Goal: Information Seeking & Learning: Learn about a topic

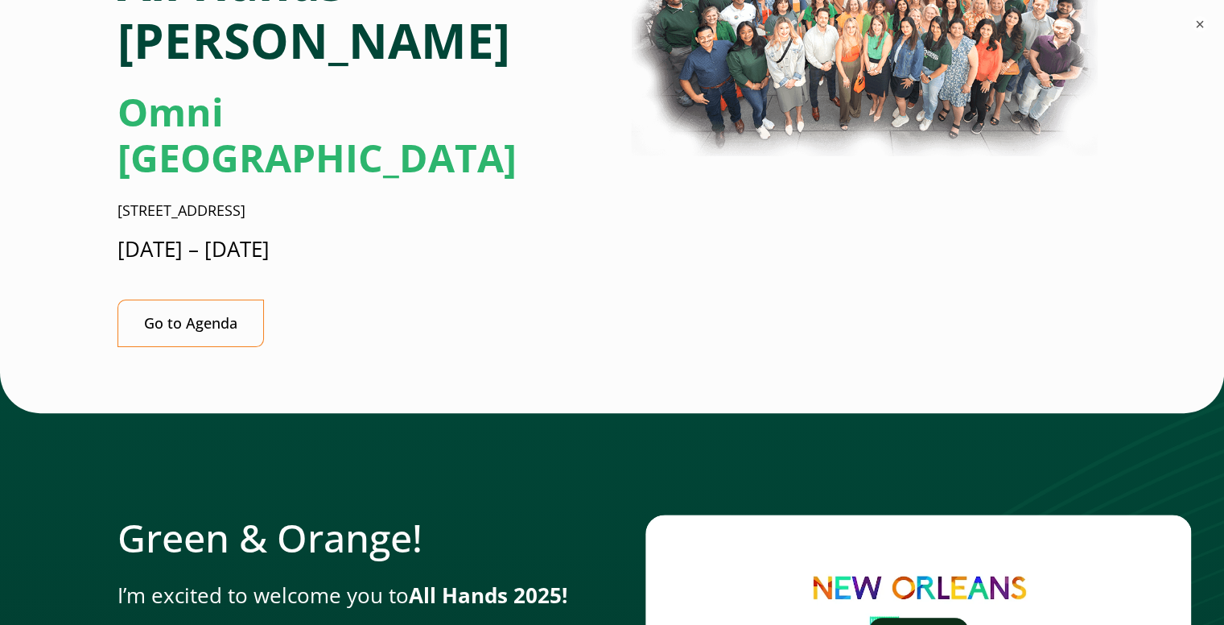
scroll to position [405, 0]
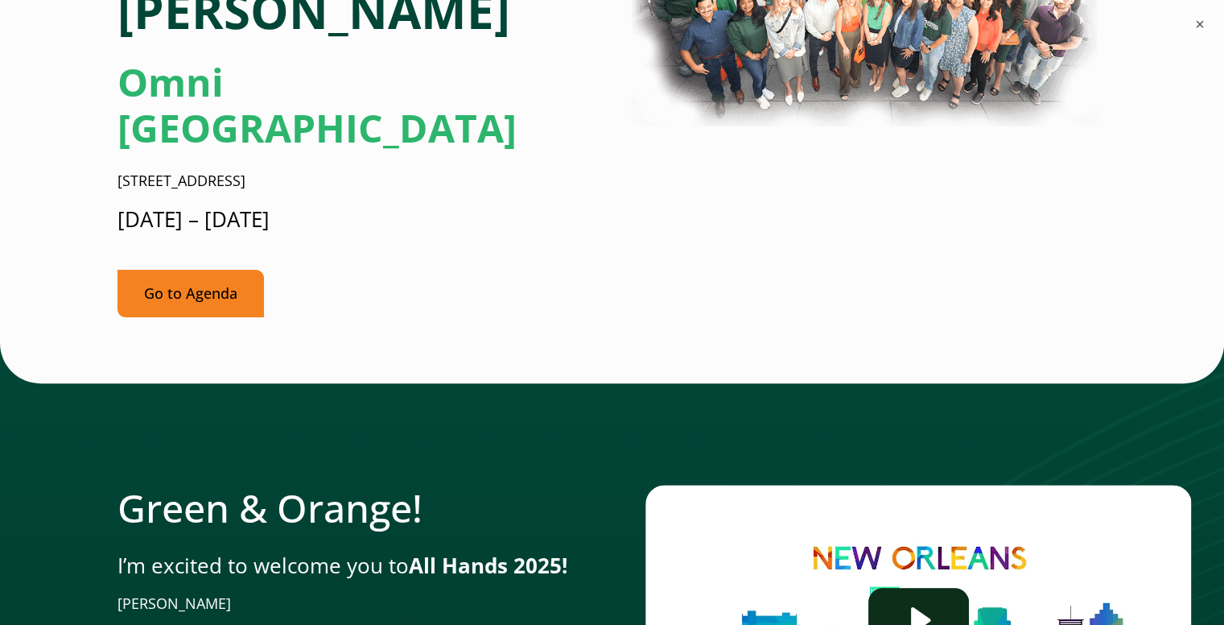
click at [227, 270] on link "Go to Agenda" at bounding box center [191, 293] width 147 height 47
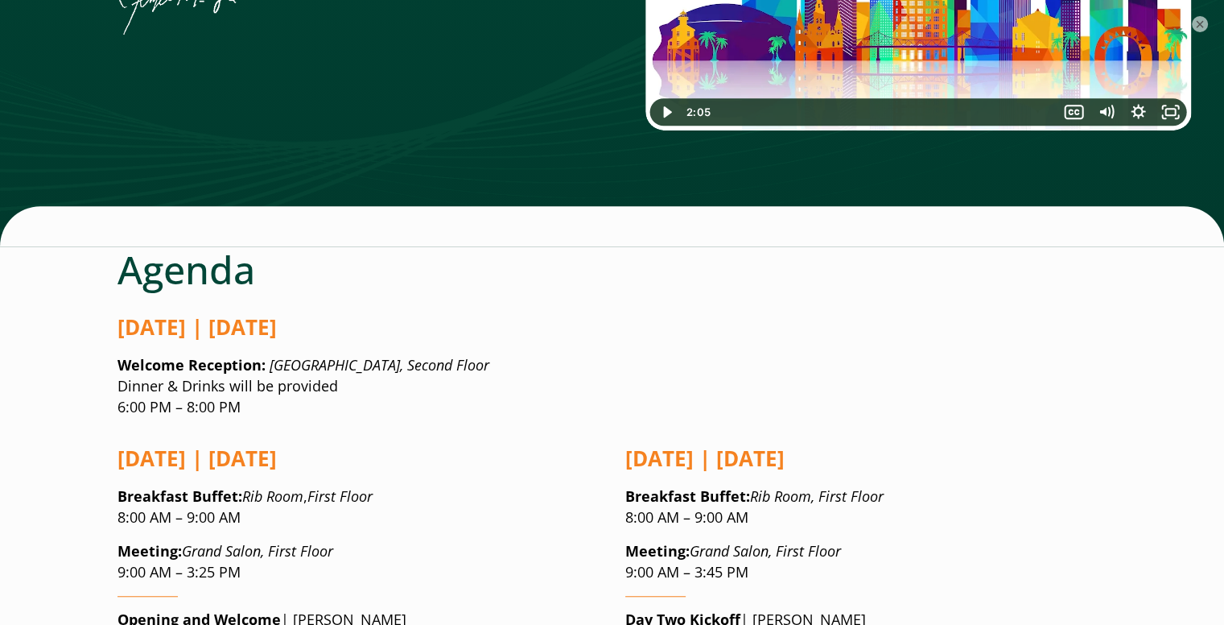
scroll to position [1212, 0]
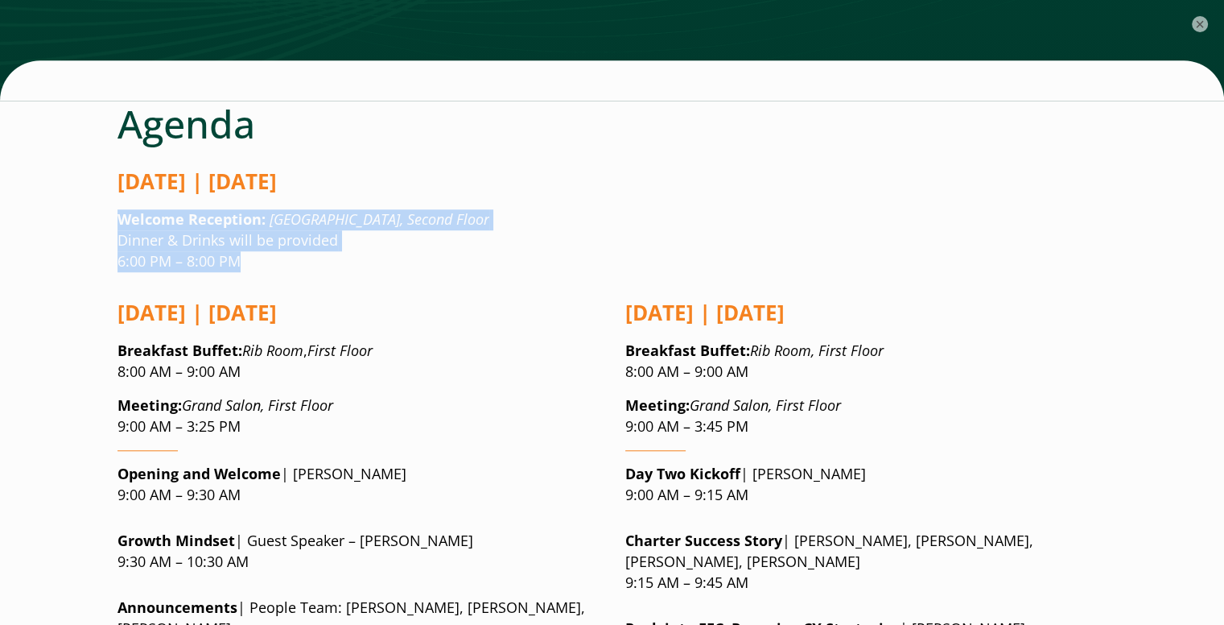
drag, startPoint x: 263, startPoint y: 158, endPoint x: 80, endPoint y: 117, distance: 187.3
copy p "Welcome Reception: [GEOGRAPHIC_DATA], Second Floor Dinner & Drinks will be prov…"
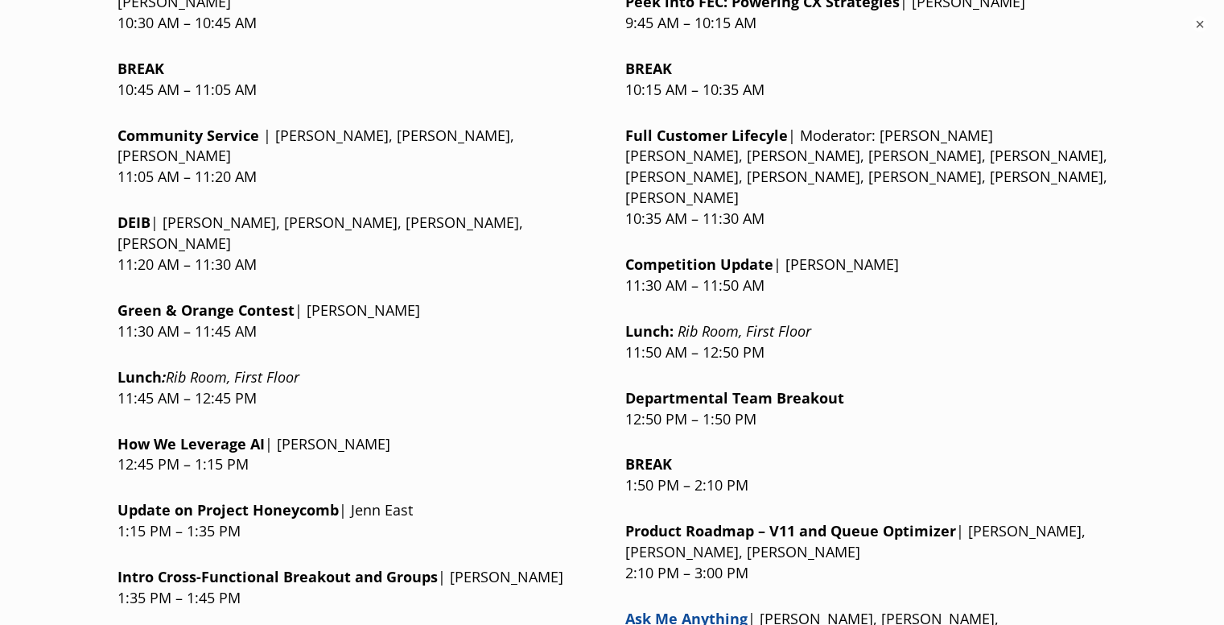
scroll to position [2192, 0]
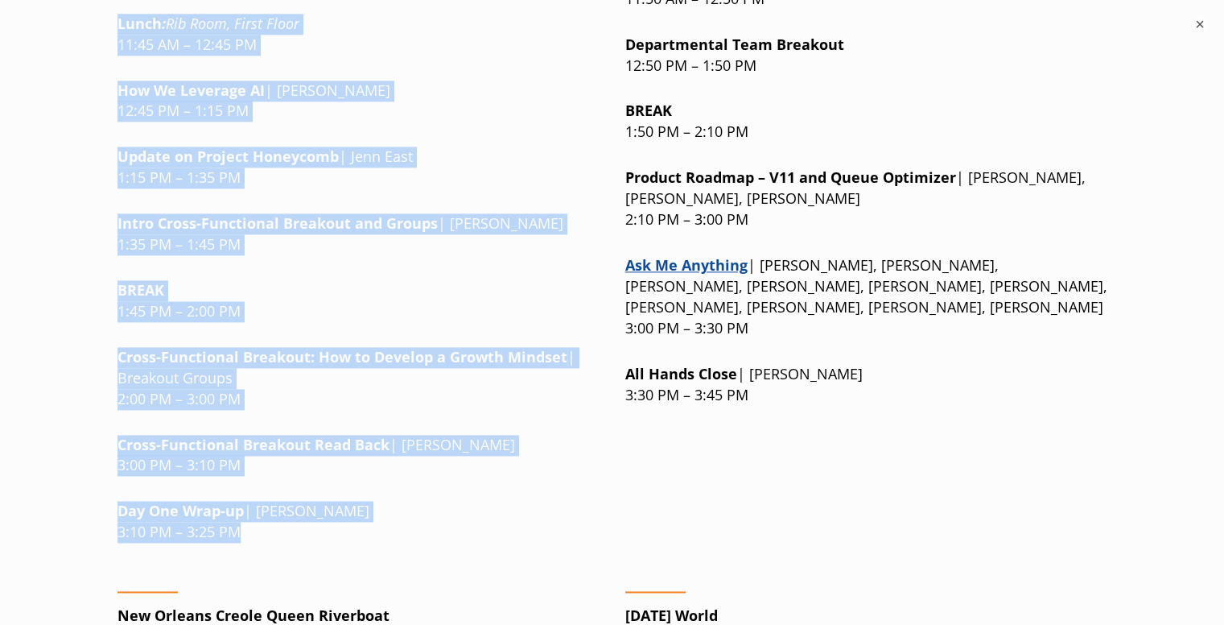
drag, startPoint x: 114, startPoint y: 217, endPoint x: 326, endPoint y: 386, distance: 270.9
copy div "Opening and Welcome | [PERSON_NAME] 9:00 AM – 9:30 AM Growth Mindset | Guest Sp…"
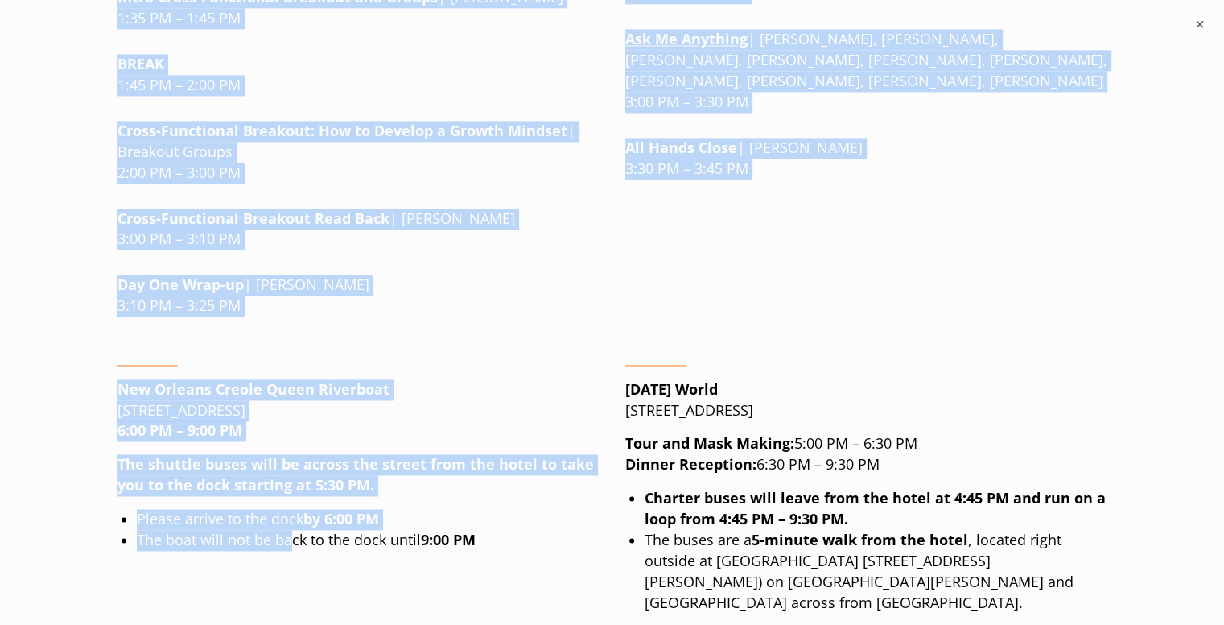
scroll to position [2502, 0]
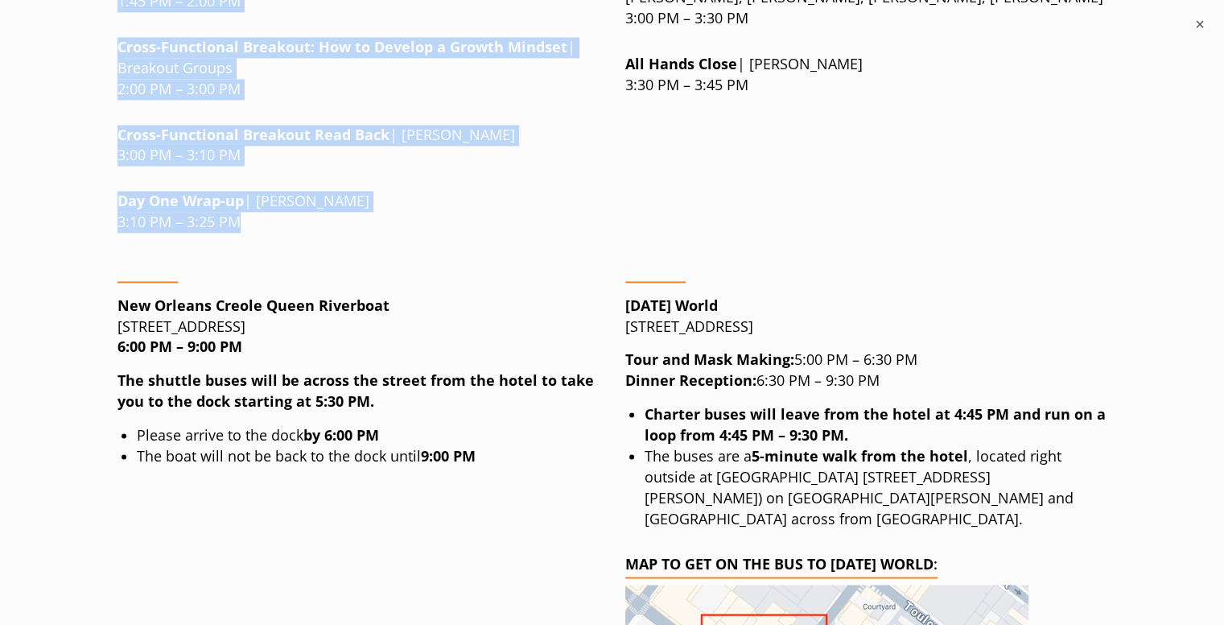
drag, startPoint x: 106, startPoint y: 188, endPoint x: 329, endPoint y: 89, distance: 243.6
copy div "Loremip: Dolor Sitam, Conse Adipi 3:06 EL – 5:11 SE Doeiusm tem Incidid | Utl E…"
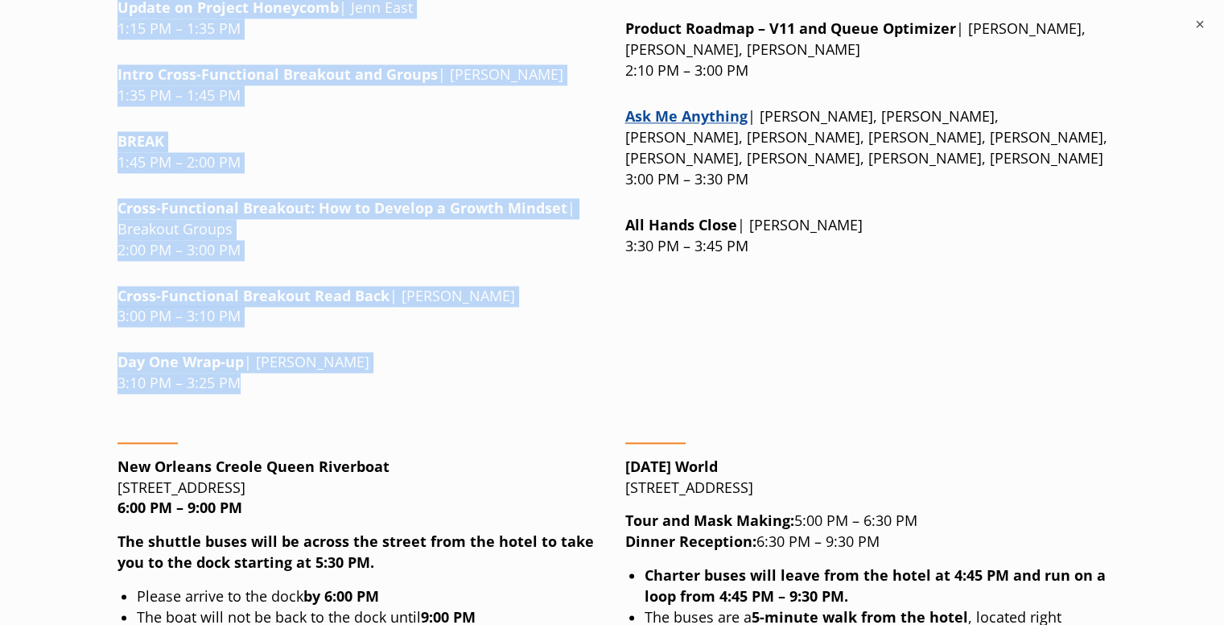
scroll to position [2415, 0]
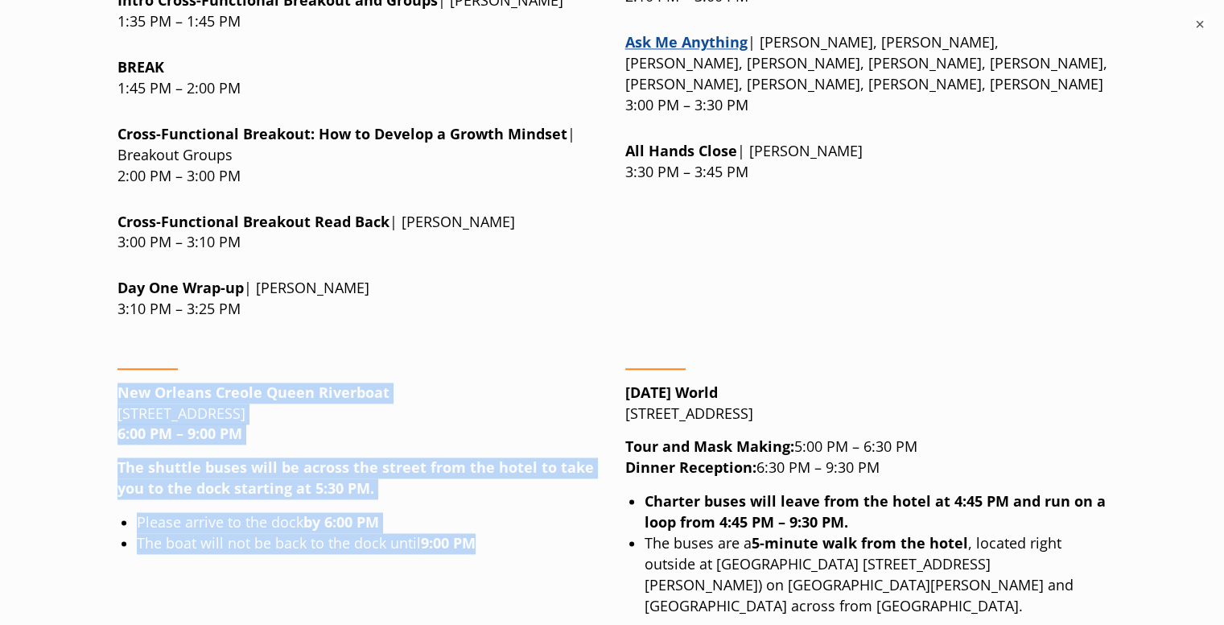
drag, startPoint x: 103, startPoint y: 255, endPoint x: 551, endPoint y: 407, distance: 473.5
copy div "New Orleans Creole [GEOGRAPHIC_DATA][STREET_ADDRESS] 6:00 PM – 9:00 PM The shut…"
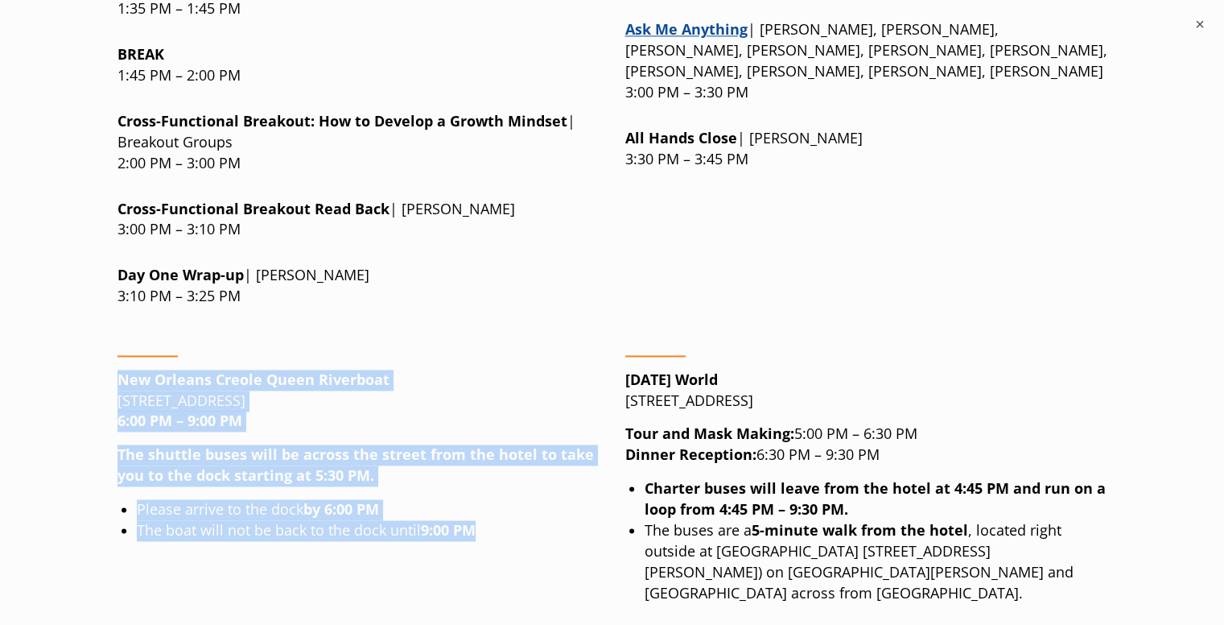
scroll to position [2427, 0]
click at [266, 370] on p "New Orleans Creole [GEOGRAPHIC_DATA][STREET_ADDRESS] 6:00 PM – 9:00 PM" at bounding box center [359, 401] width 482 height 63
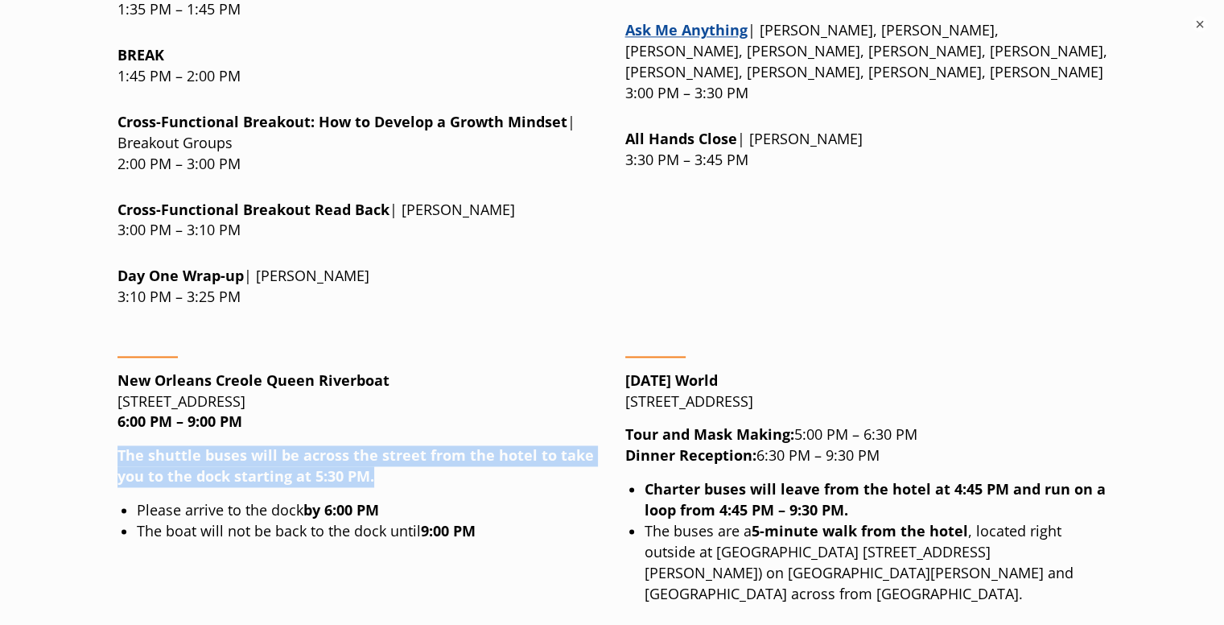
drag, startPoint x: 391, startPoint y: 337, endPoint x: 79, endPoint y: 315, distance: 313.1
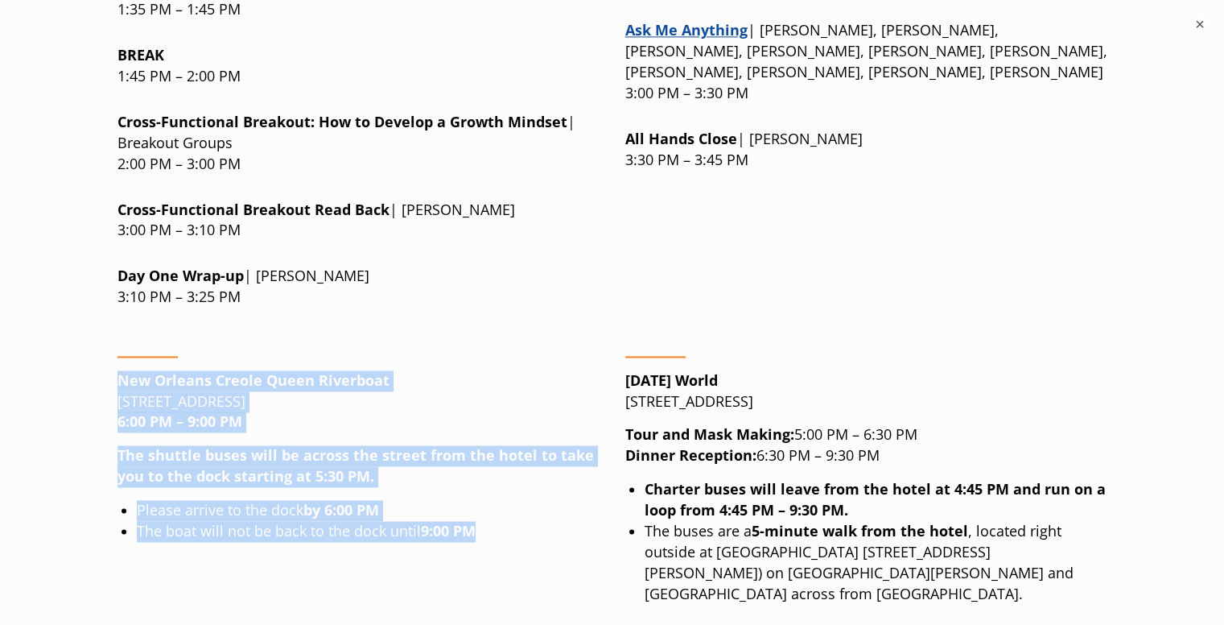
drag, startPoint x: 118, startPoint y: 231, endPoint x: 544, endPoint y: 390, distance: 455.4
copy div "New Orleans Creole [GEOGRAPHIC_DATA][STREET_ADDRESS] 6:00 PM – 9:00 PM The shut…"
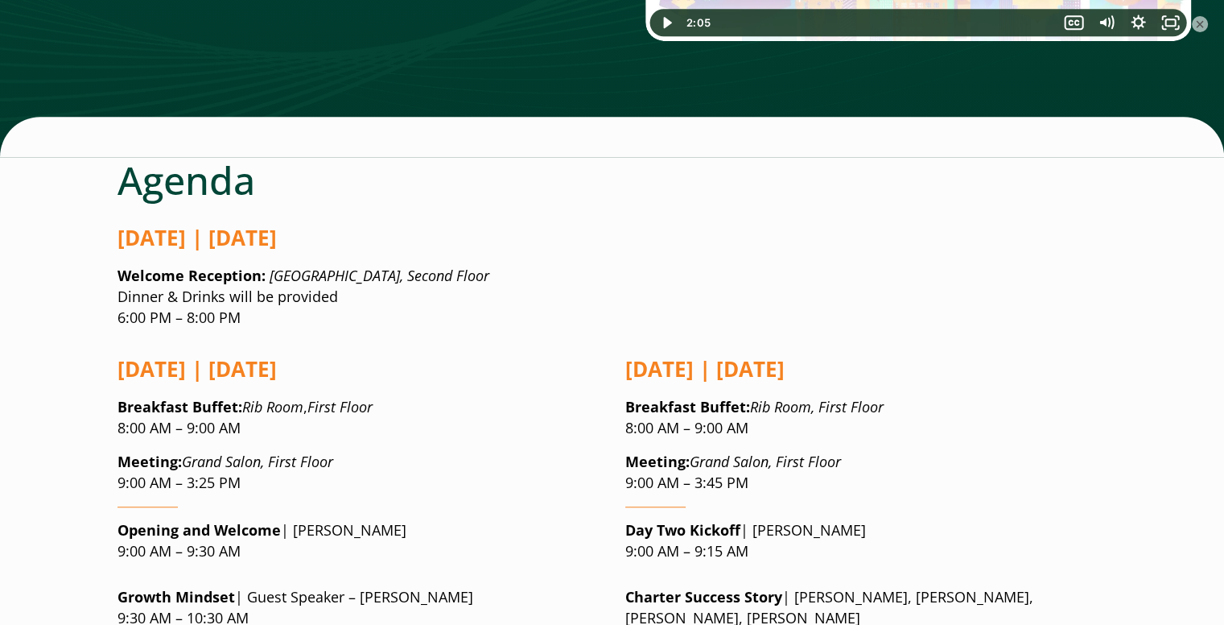
scroll to position [1164, 6]
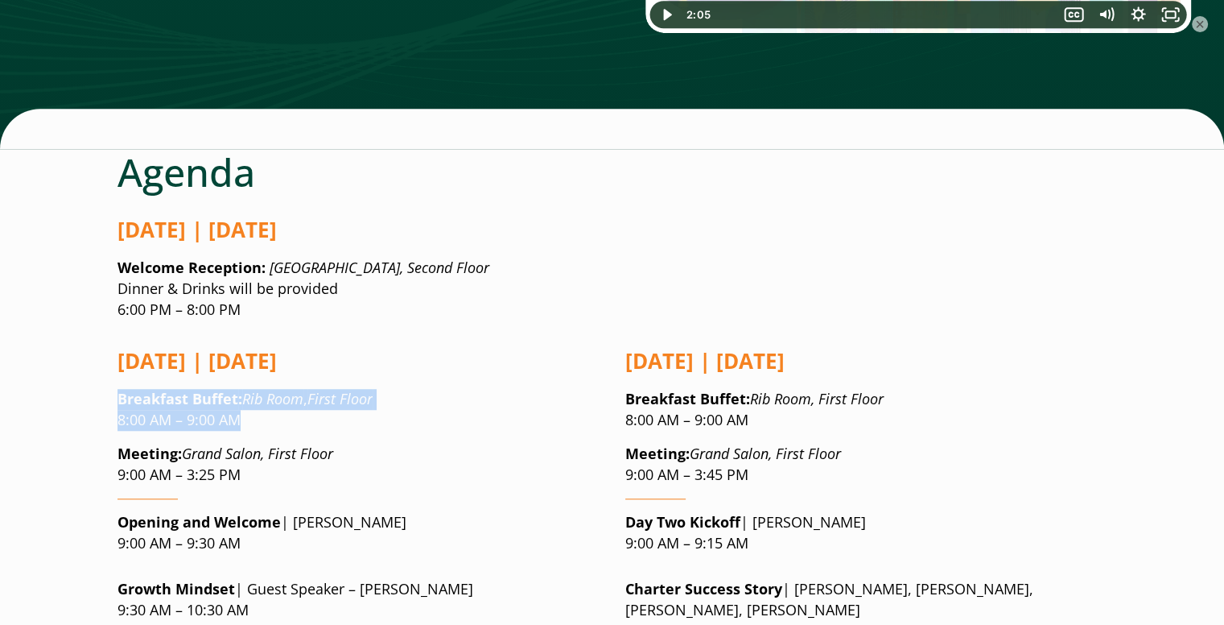
drag, startPoint x: 96, startPoint y: 304, endPoint x: 258, endPoint y: 326, distance: 163.3
click at [258, 389] on p "Breakfast Buffet : Rib Room , First Floor 8:00 AM – 9:00 AM" at bounding box center [359, 410] width 482 height 42
drag, startPoint x: 258, startPoint y: 326, endPoint x: 83, endPoint y: 292, distance: 177.9
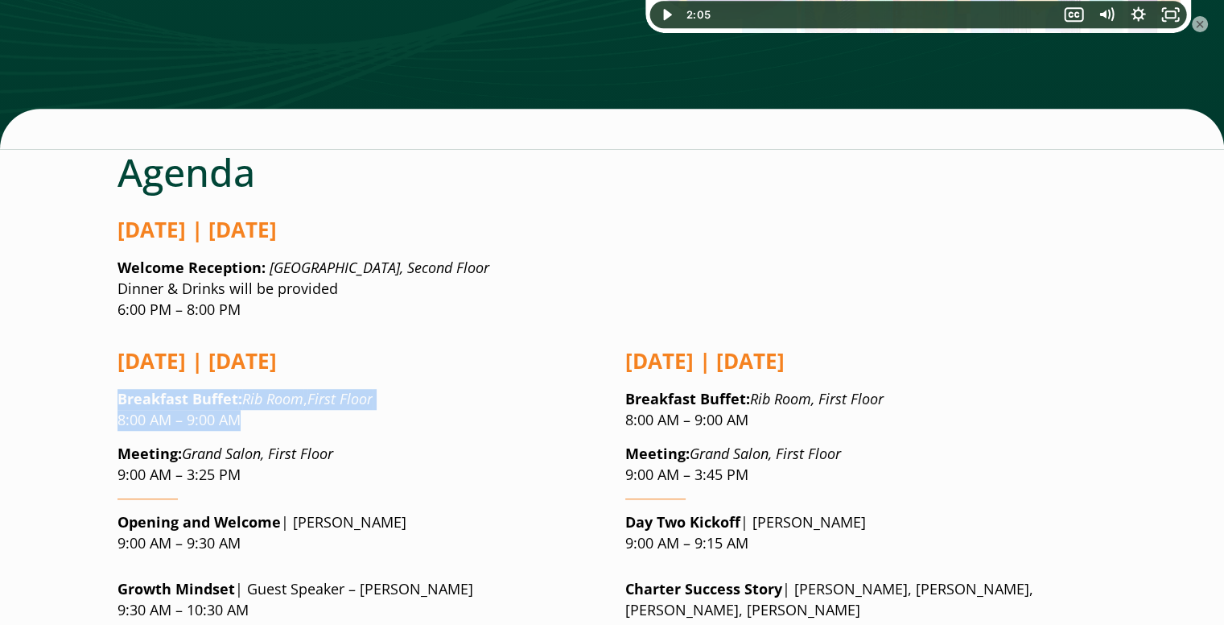
drag, startPoint x: 241, startPoint y: 316, endPoint x: 103, endPoint y: 279, distance: 143.3
copy p "Breakfast Buffet : Rib Room , First Floor 8:00 AM – 9:00 AM"
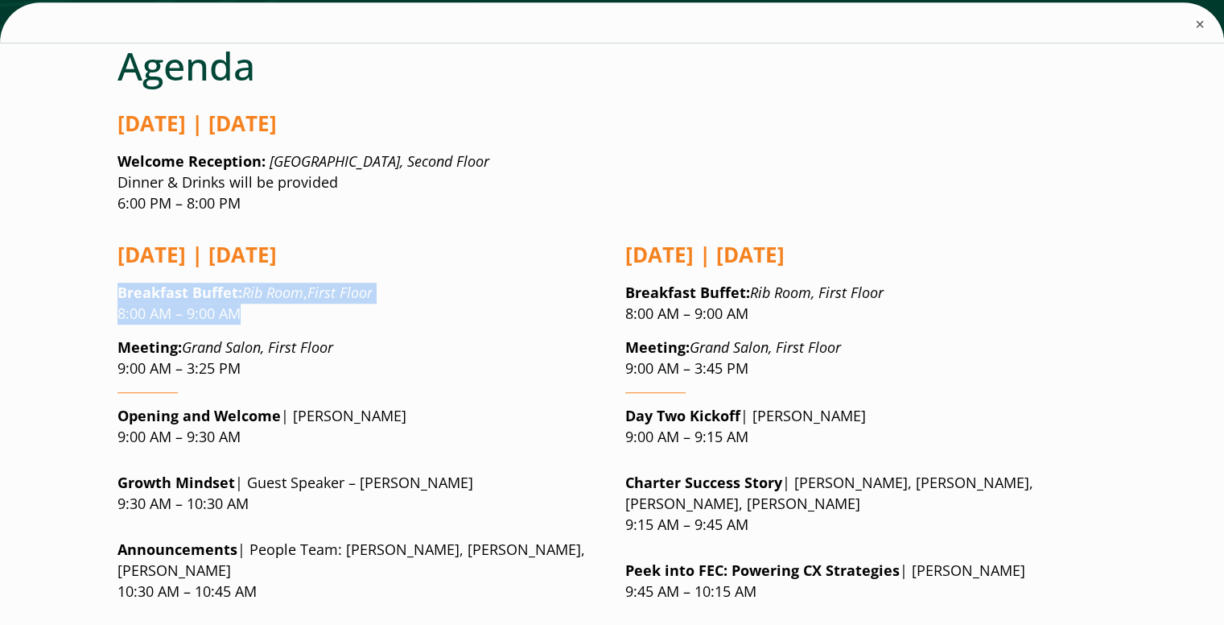
scroll to position [1278, 6]
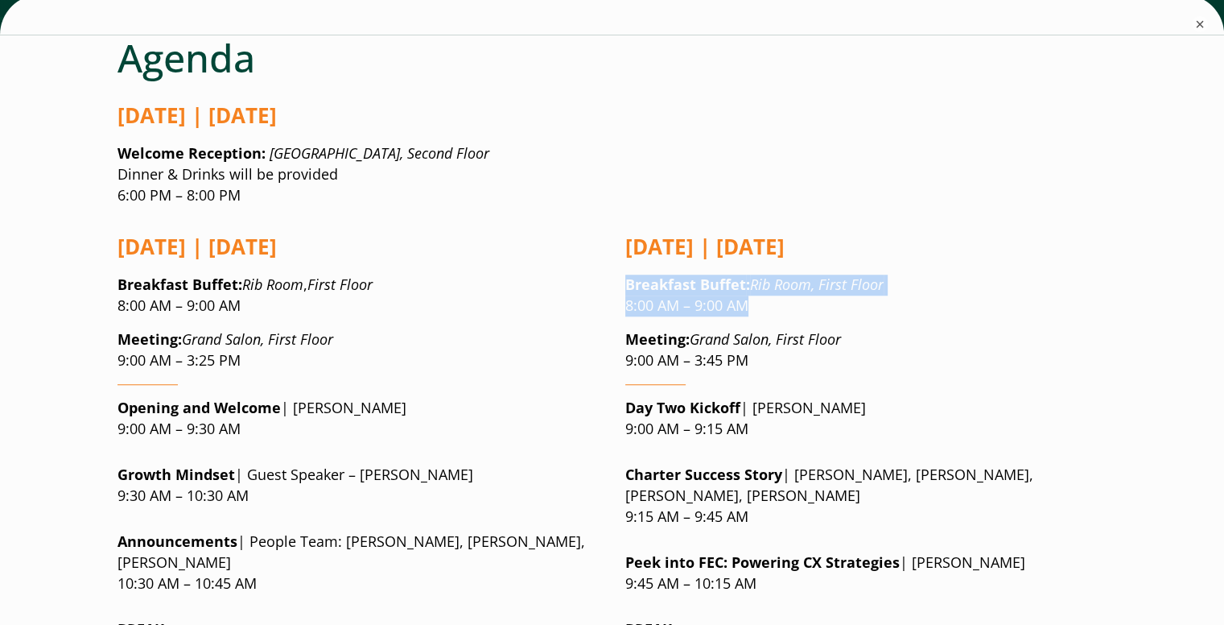
drag, startPoint x: 618, startPoint y: 181, endPoint x: 763, endPoint y: 207, distance: 147.2
click at [763, 274] on p "Breakfast Buffet : Rib Room, First Floor 8:00 AM – 9:00 AM" at bounding box center [866, 295] width 482 height 42
copy p "Breakfast Buffet : Rib Room, First Floor 8:00 AM – 9:00 AM"
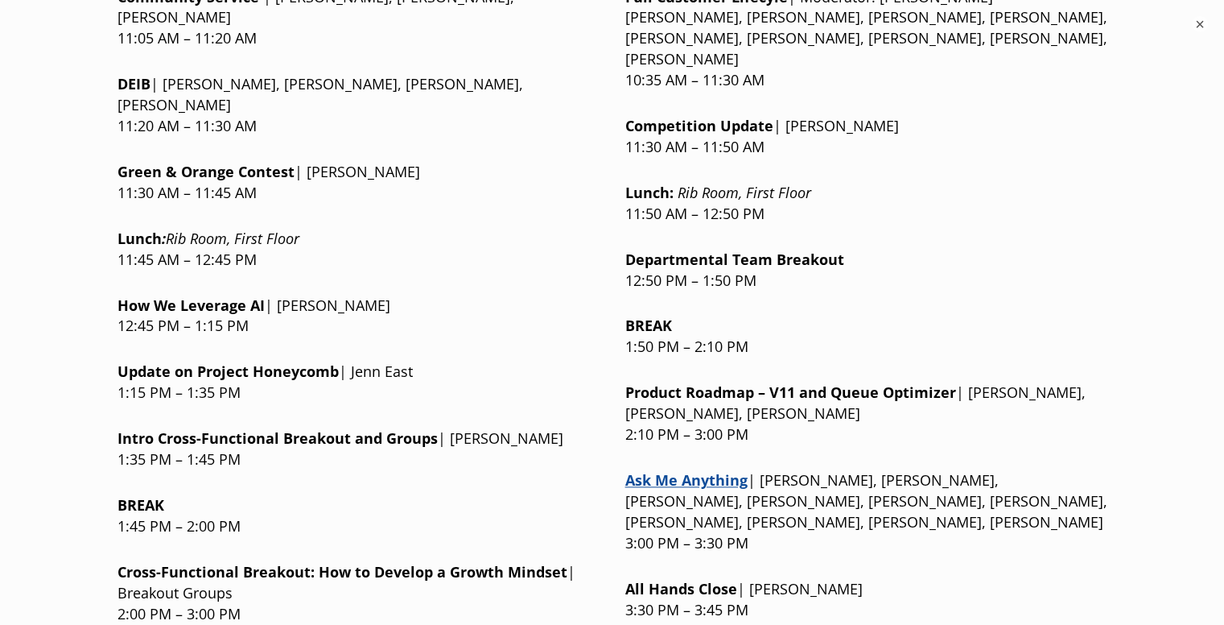
scroll to position [2081, 6]
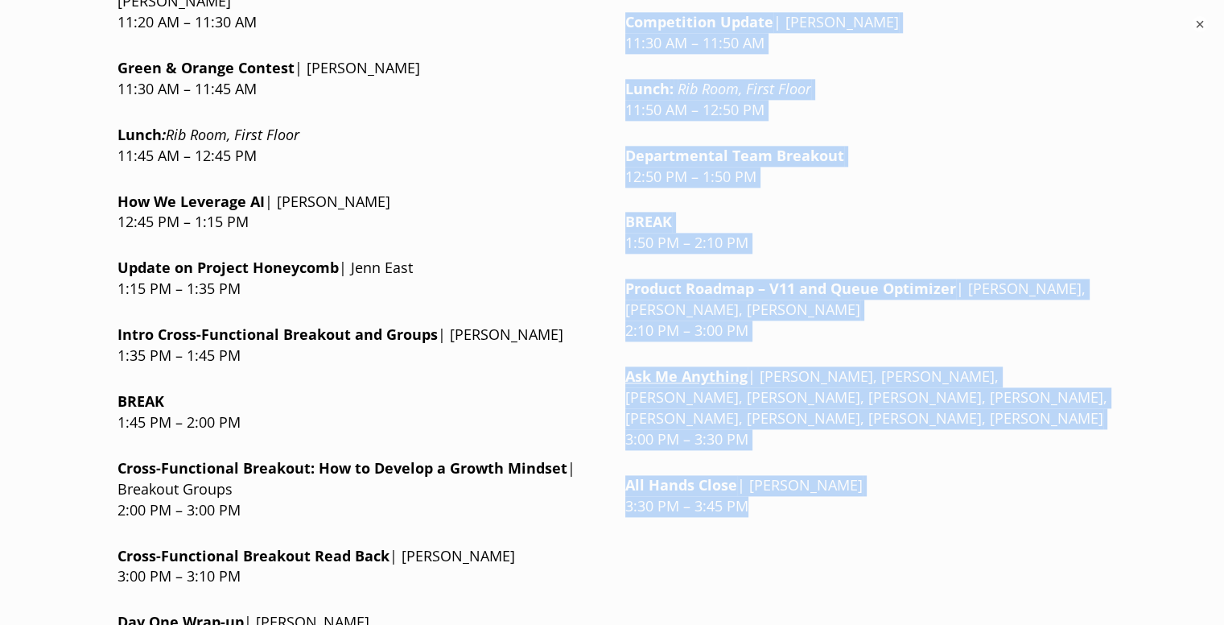
drag, startPoint x: 617, startPoint y: 204, endPoint x: 821, endPoint y: 394, distance: 279.1
click at [821, 394] on div "[DATE] | [DATE] Breakfast Buffet : Rib Room , First Floor 8:00 AM – 9:00 AM Mee…" at bounding box center [613, 41] width 990 height 1250
copy div "Day Two Kickoff | [PERSON_NAME] 9:00 AM – 9:15 AM Charter Success Story | [PERS…"
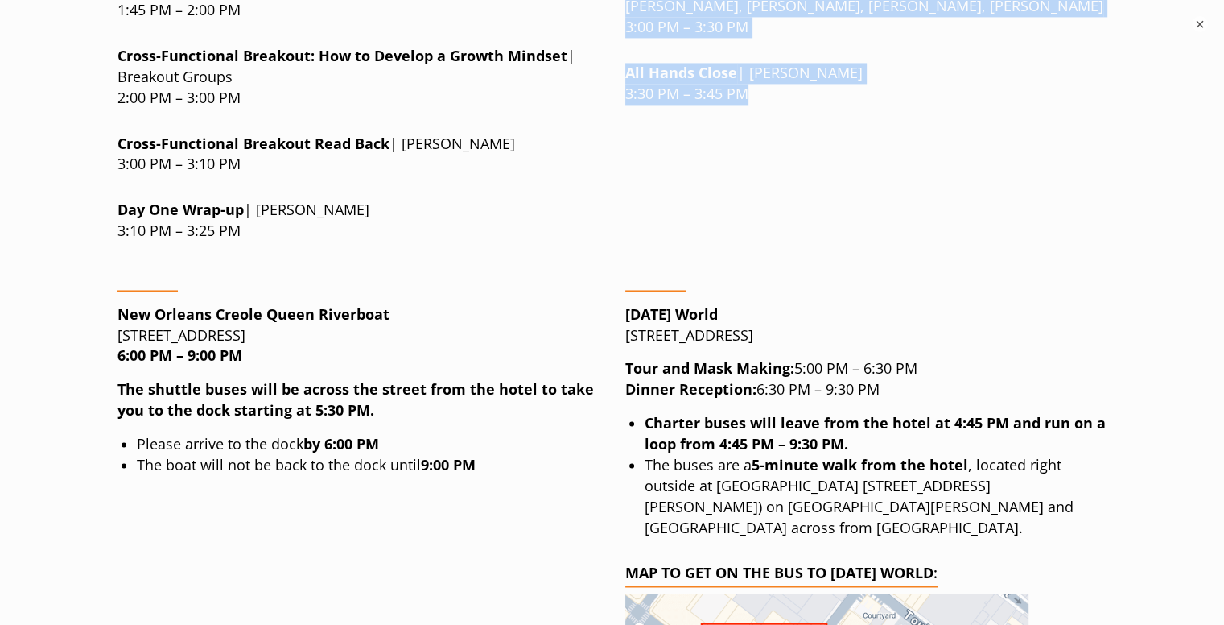
scroll to position [2514, 6]
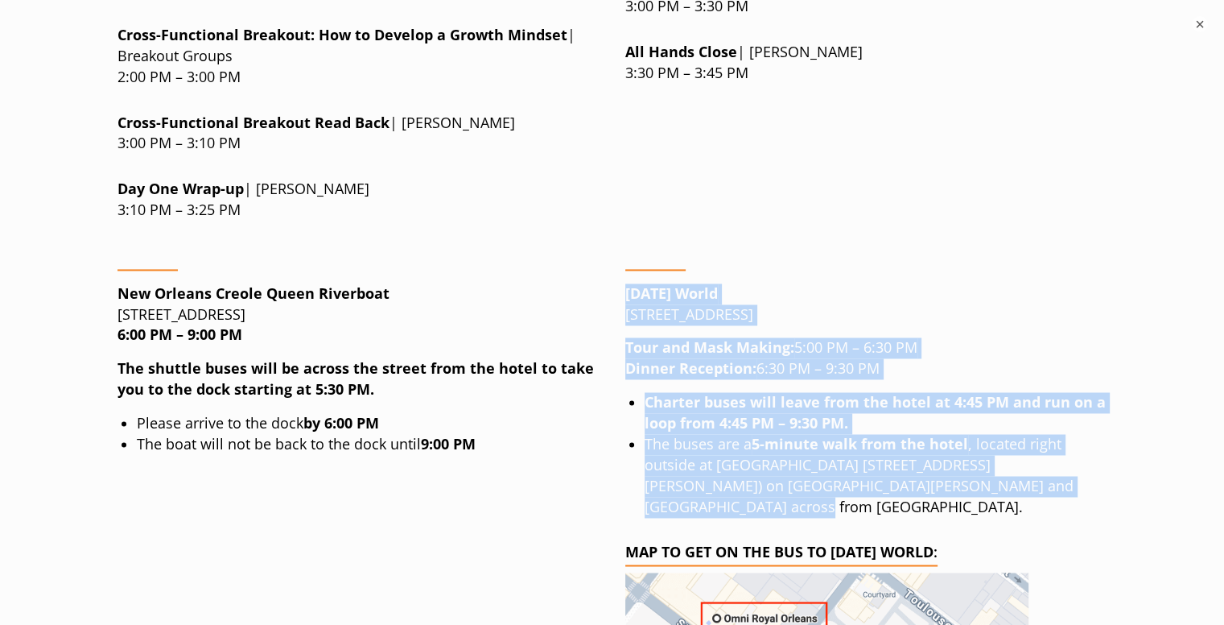
drag, startPoint x: 614, startPoint y: 147, endPoint x: 1056, endPoint y: 345, distance: 484.3
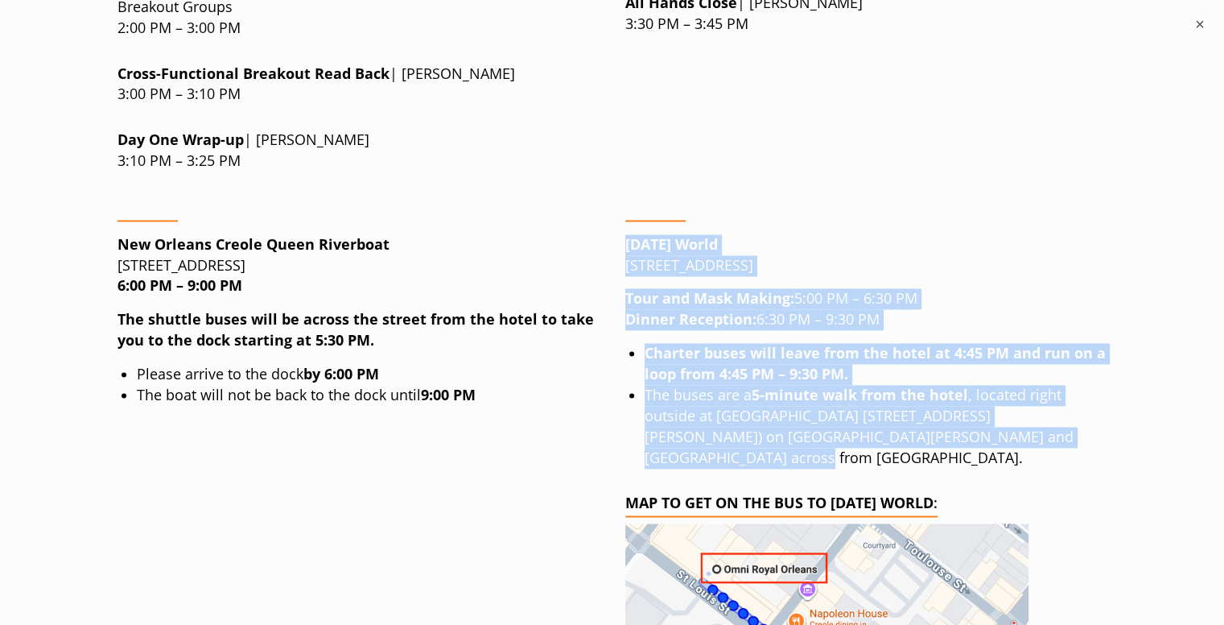
scroll to position [2557, 6]
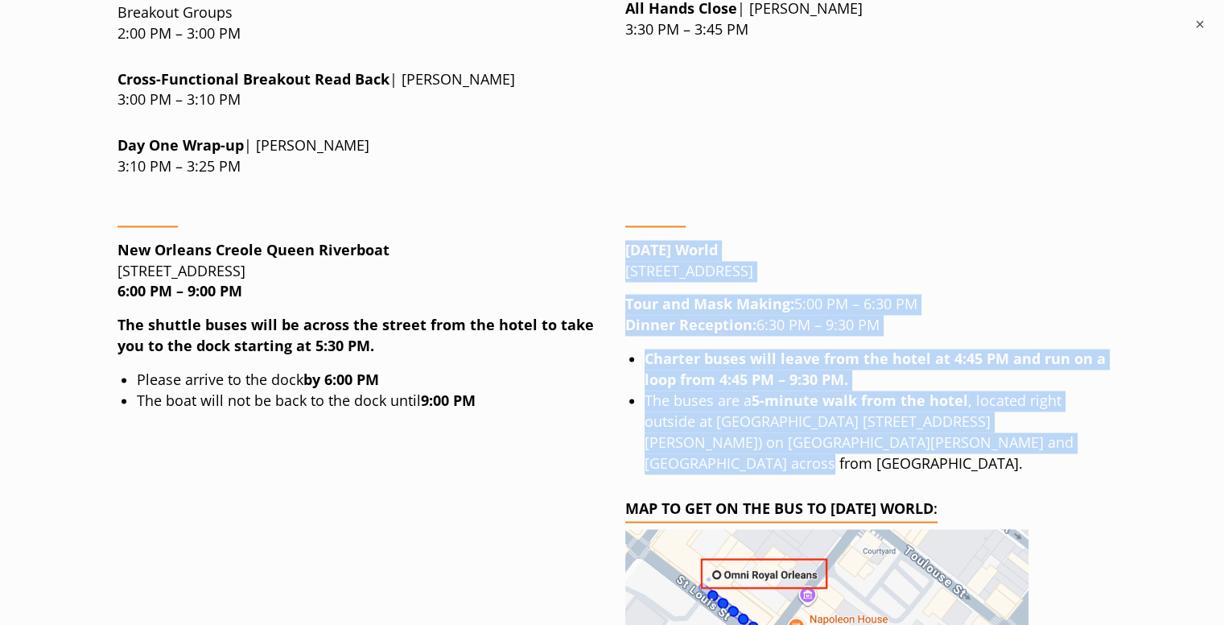
copy div "[DATE] World [STREET_ADDRESS] Tour and Mask Making: 5:00 PM – 6:30 PM Dinner Re…"
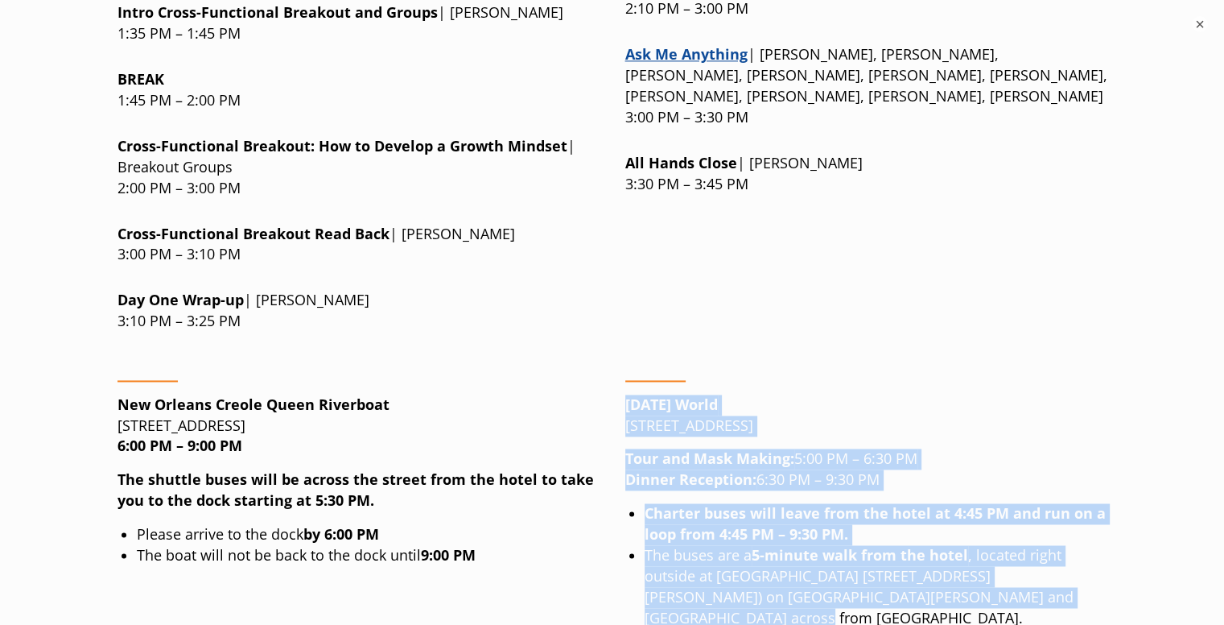
copy div "[DATE] World [STREET_ADDRESS] Tour and Mask Making: 5:00 PM – 6:30 PM Dinner Re…"
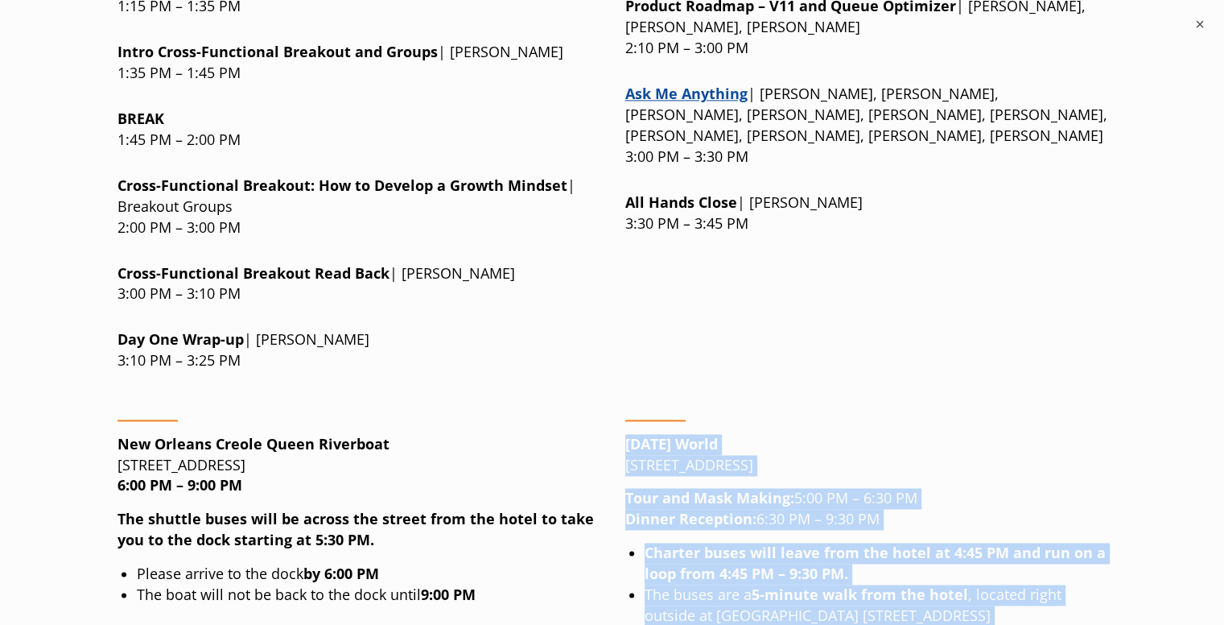
scroll to position [2367, 6]
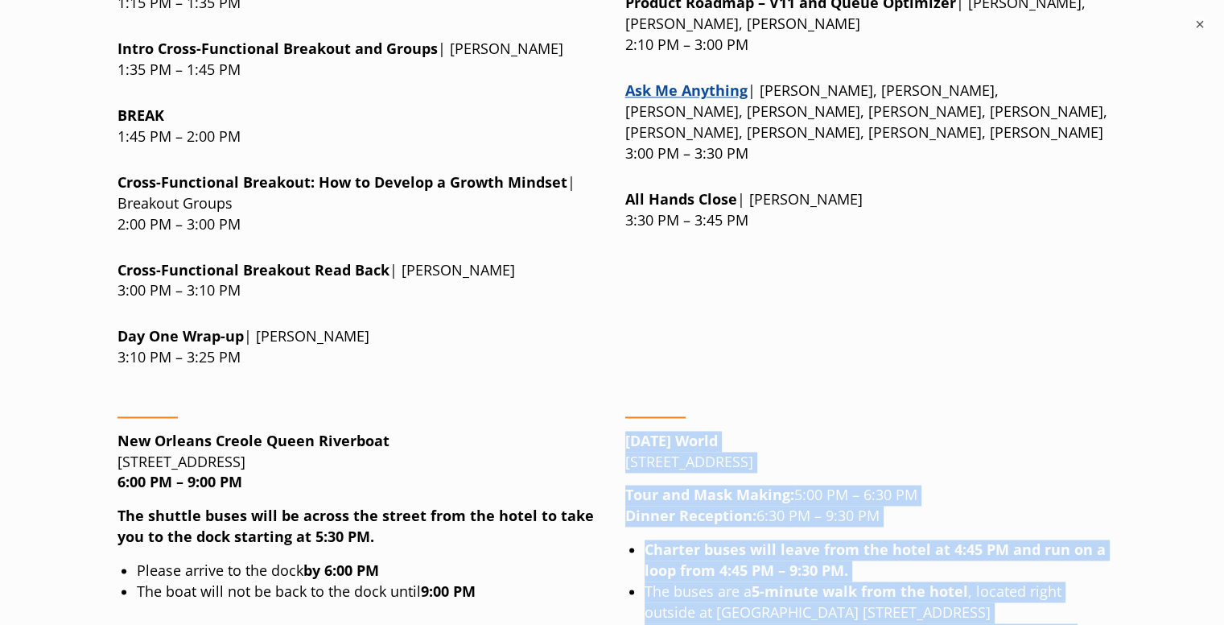
click at [897, 581] on li "The buses are a 5-minute walk from the hotel , located right outside at [GEOGRA…" at bounding box center [876, 623] width 463 height 84
drag, startPoint x: 1066, startPoint y: 492, endPoint x: 618, endPoint y: 299, distance: 487.5
